Goal: Find contact information: Find contact information

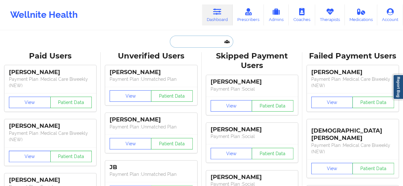
click at [215, 44] on input "text" at bounding box center [201, 42] width 63 height 12
paste input "[EMAIL_ADDRESS][DOMAIN_NAME]"
type input "[EMAIL_ADDRESS][DOMAIN_NAME]"
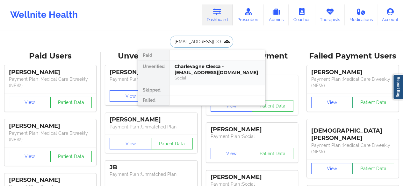
click at [207, 66] on div "Charlevagne Clesca - [EMAIL_ADDRESS][DOMAIN_NAME]" at bounding box center [217, 70] width 85 height 12
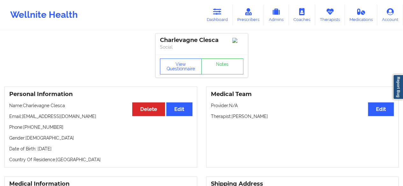
scroll to position [5, 0]
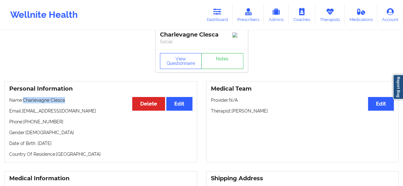
drag, startPoint x: 24, startPoint y: 103, endPoint x: 70, endPoint y: 103, distance: 46.2
click at [70, 103] on p "Name: [PERSON_NAME]" at bounding box center [100, 100] width 183 height 6
copy p "Charlevagne Clesca"
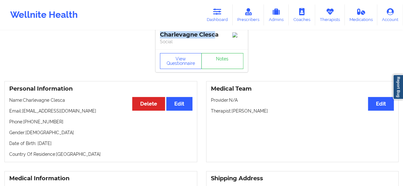
drag, startPoint x: 159, startPoint y: 35, endPoint x: 214, endPoint y: 35, distance: 54.8
click at [214, 35] on div "Charlevagne Clesca Social" at bounding box center [202, 38] width 92 height 21
click at [201, 36] on div "Charlevagne Clesca" at bounding box center [202, 34] width 84 height 7
drag, startPoint x: 201, startPoint y: 36, endPoint x: 221, endPoint y: 37, distance: 19.8
click at [221, 37] on div "Charlevagne Clesca" at bounding box center [202, 34] width 84 height 7
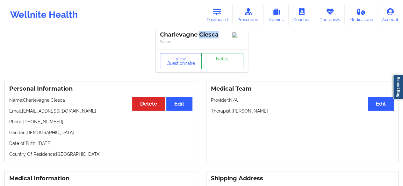
copy div "Clesca"
drag, startPoint x: 24, startPoint y: 125, endPoint x: 57, endPoint y: 125, distance: 33.1
click at [57, 125] on p "Phone: [PHONE_NUMBER]" at bounding box center [100, 122] width 183 height 6
copy p "[PHONE_NUMBER]"
